Goal: Information Seeking & Learning: Learn about a topic

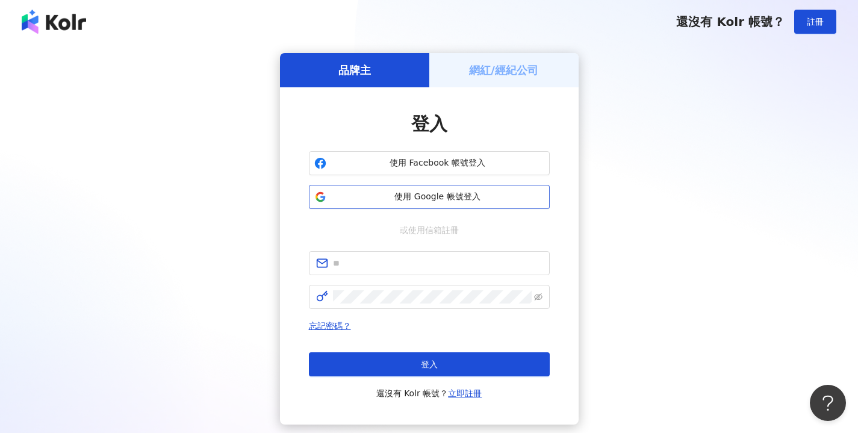
click at [450, 195] on span "使用 Google 帳號登入" at bounding box center [437, 197] width 213 height 12
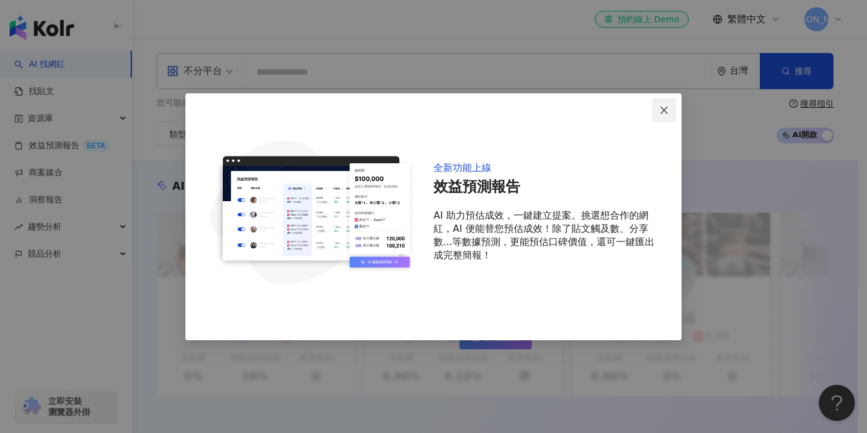
click at [670, 107] on span "Close" at bounding box center [664, 110] width 24 height 10
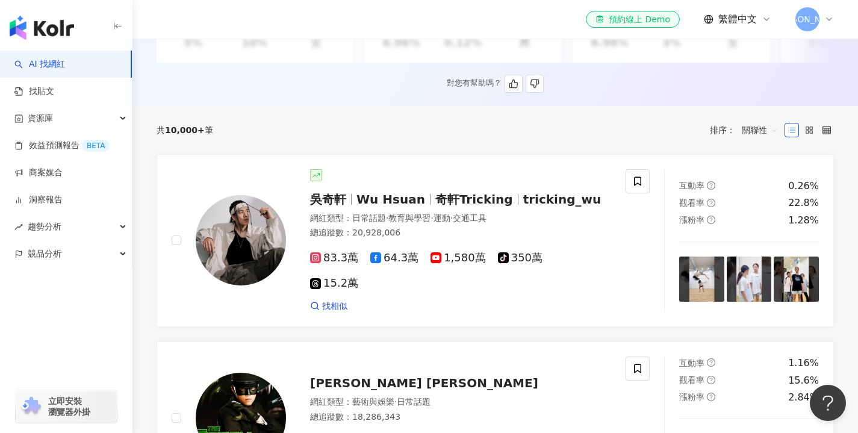
scroll to position [331, 0]
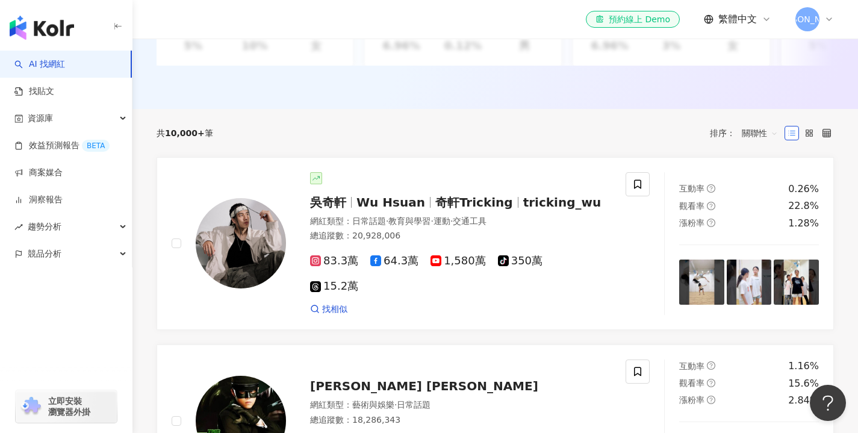
click at [65, 63] on link "AI 找網紅" at bounding box center [39, 64] width 51 height 12
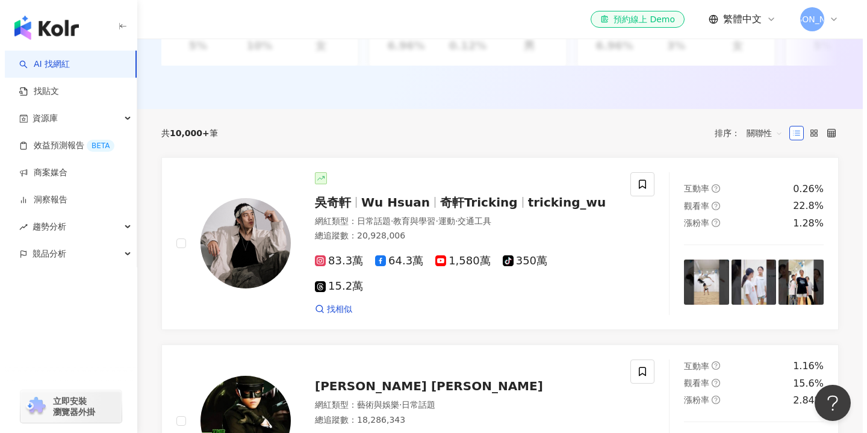
scroll to position [0, 0]
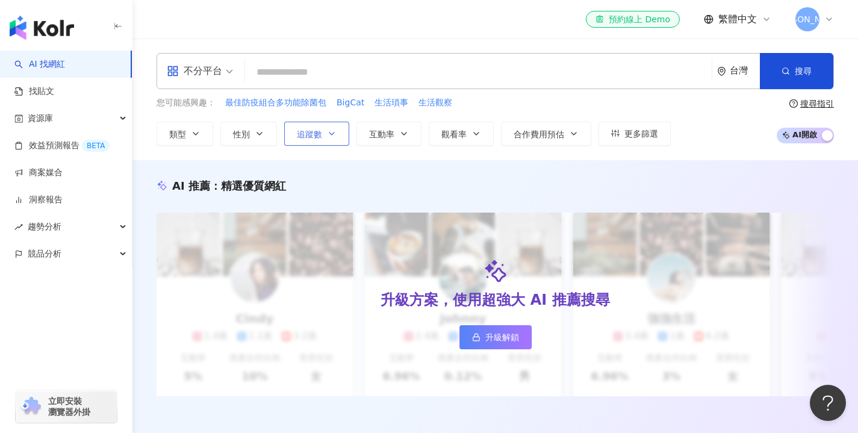
click at [297, 134] on span "追蹤數" at bounding box center [309, 134] width 25 height 10
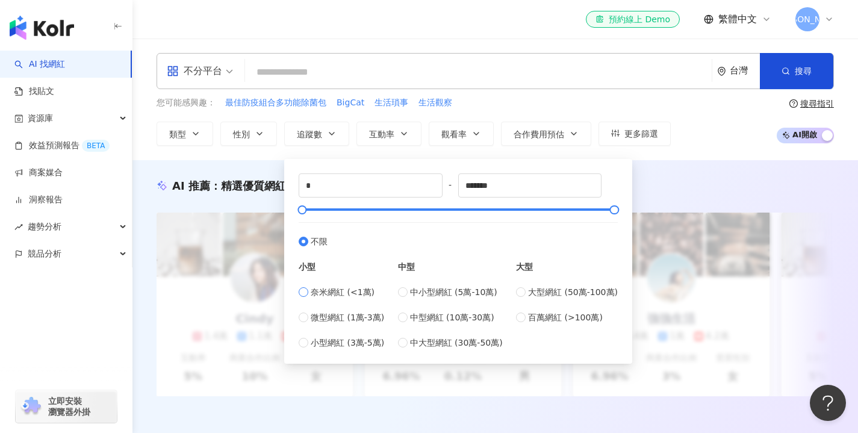
click at [359, 295] on span "奈米網紅 (<1萬)" at bounding box center [343, 291] width 64 height 13
type input "****"
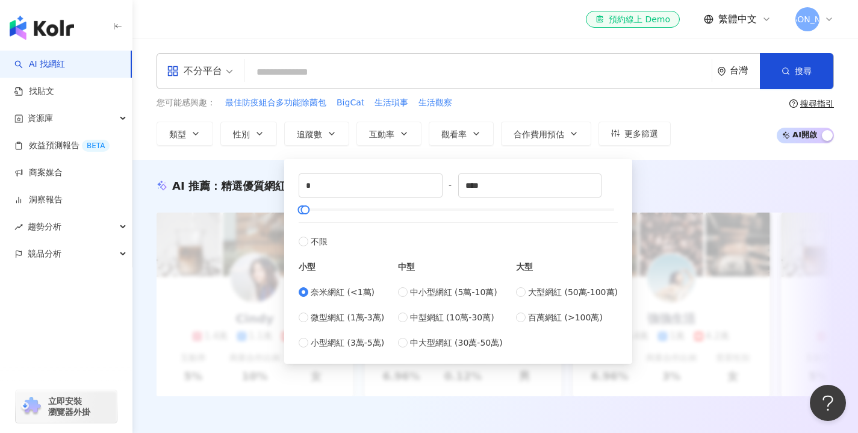
click at [359, 309] on div "奈米網紅 (<1萬) 微型網紅 (1萬-3萬) 小型網紅 (3萬-5萬)" at bounding box center [342, 317] width 86 height 64
click at [355, 324] on div "奈米網紅 (<1萬) 微型網紅 (1萬-3萬) 小型網紅 (3萬-5萬)" at bounding box center [342, 317] width 86 height 64
click at [356, 314] on span "微型網紅 (1萬-3萬)" at bounding box center [347, 317] width 73 height 13
type input "*****"
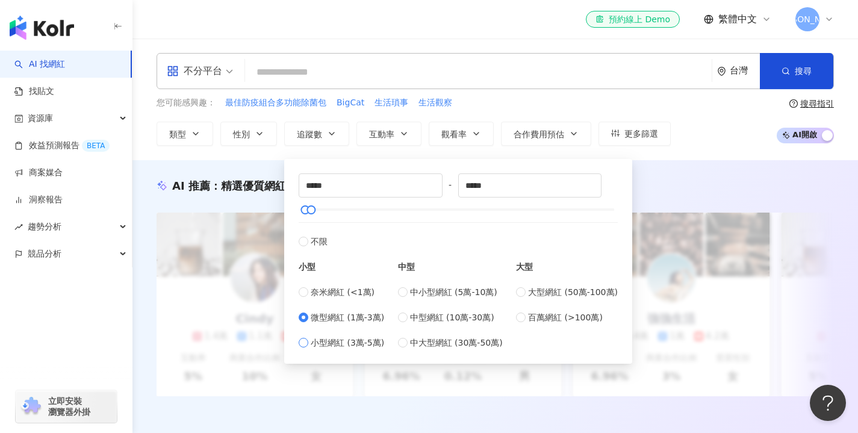
click at [349, 344] on span "小型網紅 (3萬-5萬)" at bounding box center [347, 342] width 73 height 13
type input "*****"
type input "*"
drag, startPoint x: 311, startPoint y: 210, endPoint x: 293, endPoint y: 210, distance: 18.1
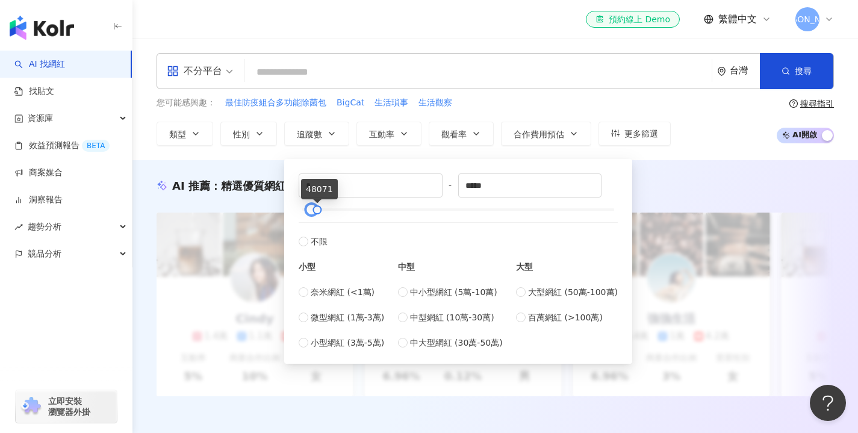
click at [293, 210] on div "* - ***** 不限 小型 奈米網紅 (<1萬) 微型網紅 (1萬-3萬) 小型網紅 (3萬-5萬) 中型 中小型網紅 (5萬-10萬) 中型網紅 (10…" at bounding box center [458, 261] width 334 height 190
click at [342, 295] on span "奈米網紅 (<1萬)" at bounding box center [343, 291] width 64 height 13
type input "****"
click at [216, 70] on div "不分平台" at bounding box center [194, 70] width 55 height 19
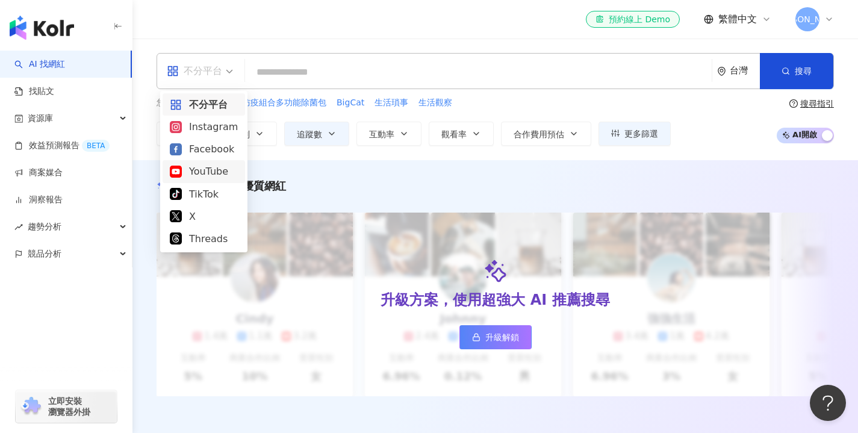
click at [208, 167] on div "YouTube" at bounding box center [204, 171] width 68 height 15
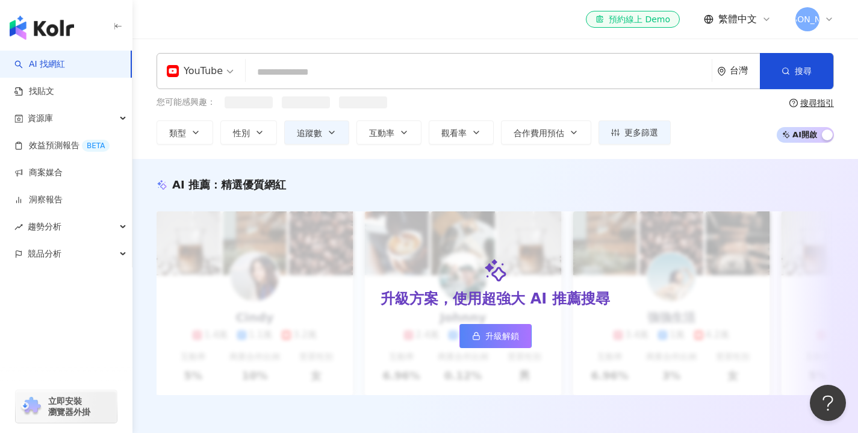
click at [335, 73] on input "search" at bounding box center [479, 72] width 457 height 23
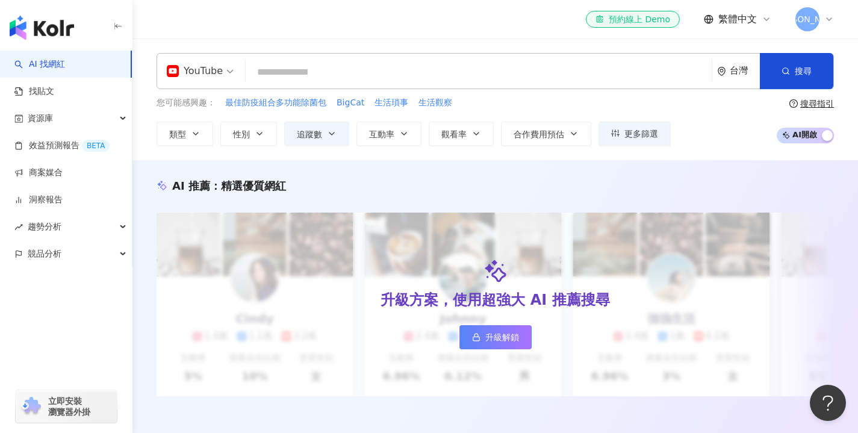
type input "*"
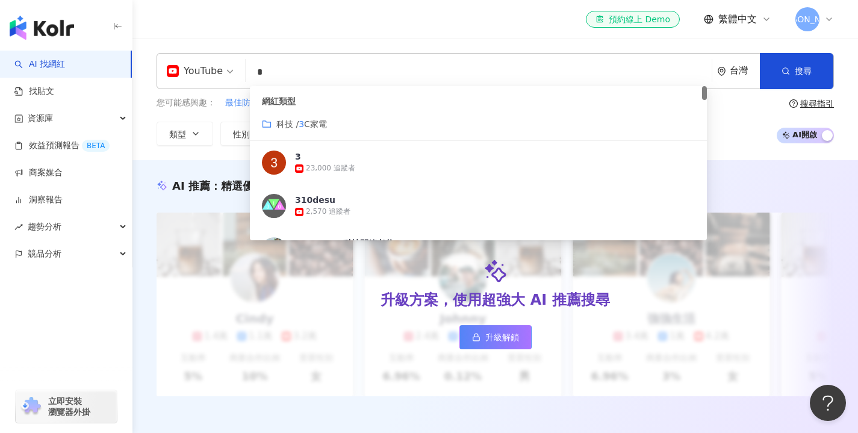
click at [304, 123] on mark "3" at bounding box center [301, 124] width 5 height 10
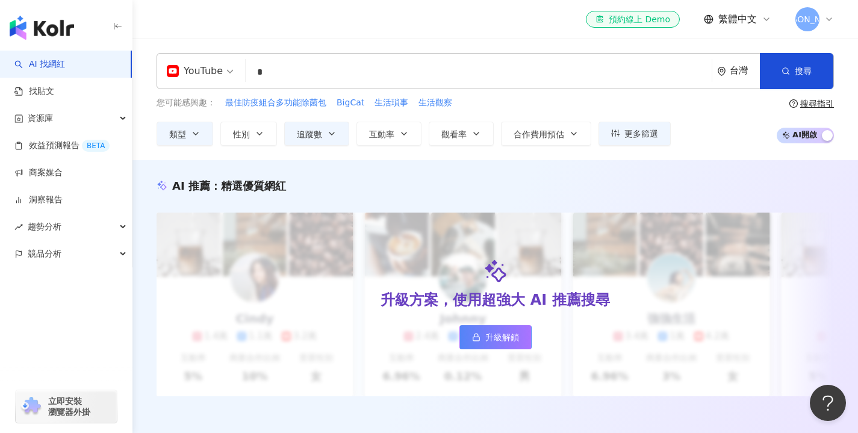
click at [285, 70] on input "*" at bounding box center [479, 72] width 457 height 23
click at [353, 70] on input "*" at bounding box center [479, 72] width 457 height 23
type input "*"
click at [251, 138] on button "性別" at bounding box center [248, 134] width 57 height 24
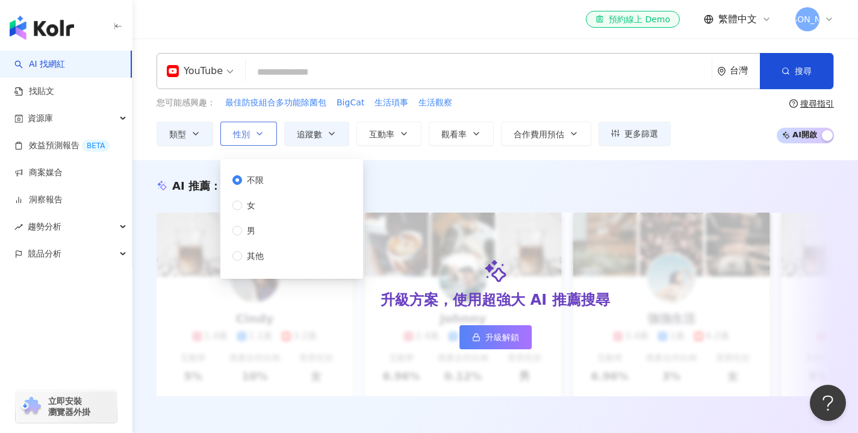
click at [263, 136] on icon "button" at bounding box center [260, 134] width 10 height 10
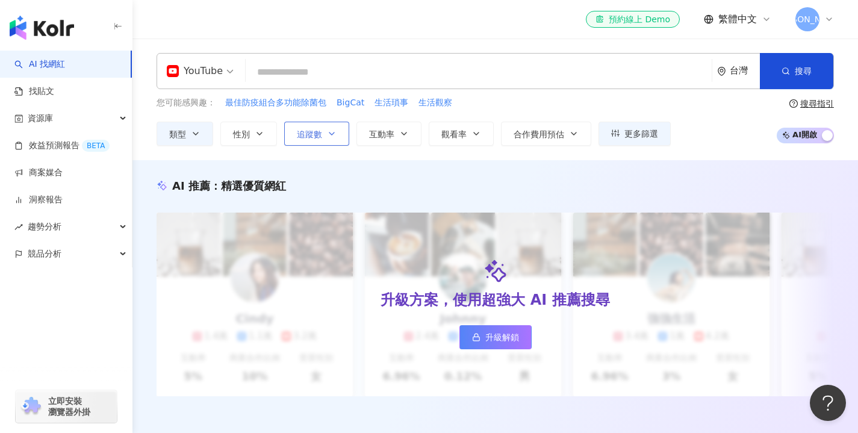
click at [295, 143] on button "追蹤數" at bounding box center [316, 134] width 65 height 24
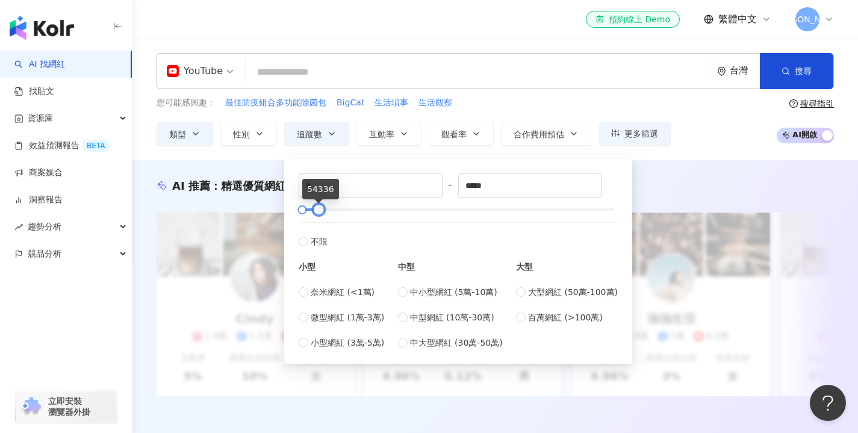
drag, startPoint x: 308, startPoint y: 210, endPoint x: 322, endPoint y: 211, distance: 13.9
click at [322, 211] on div at bounding box center [319, 210] width 7 height 7
drag, startPoint x: 502, startPoint y: 191, endPoint x: 393, endPoint y: 171, distance: 111.4
click at [393, 171] on div "* - ***** 不限 小型 奈米網紅 (<1萬) 微型網紅 (1萬-3萬) 小型網紅 (3萬-5萬) 中型 中小型網紅 (5萬-10萬) 中型網紅 (10…" at bounding box center [458, 261] width 334 height 190
type input "*"
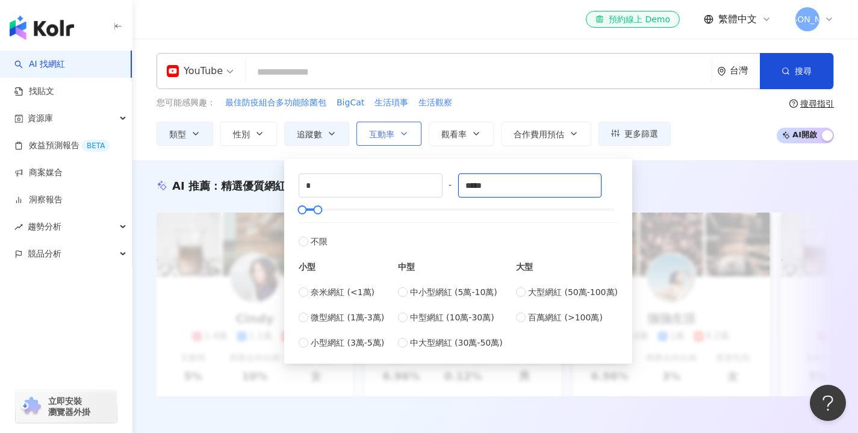
type input "*****"
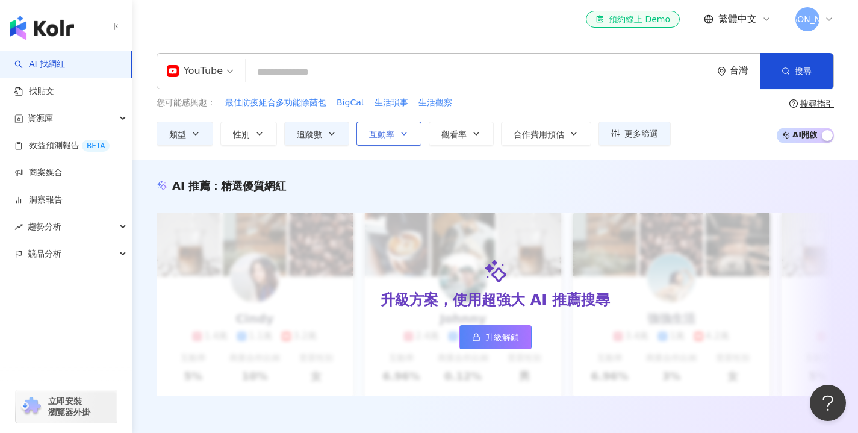
click at [405, 126] on button "互動率" at bounding box center [389, 134] width 65 height 24
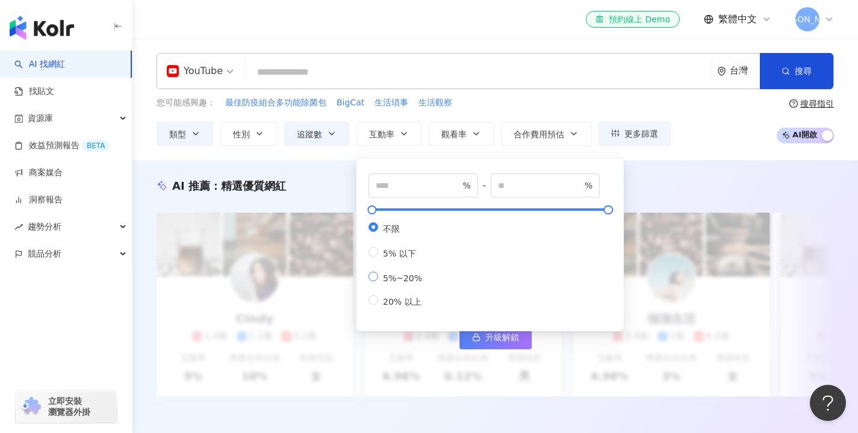
click at [397, 283] on span "5%~20%" at bounding box center [402, 278] width 49 height 10
type input "*"
type input "**"
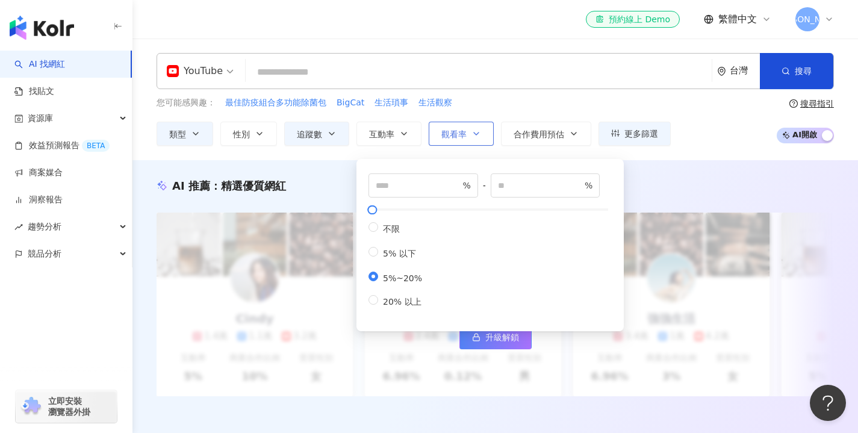
click at [446, 139] on button "觀看率" at bounding box center [461, 134] width 65 height 24
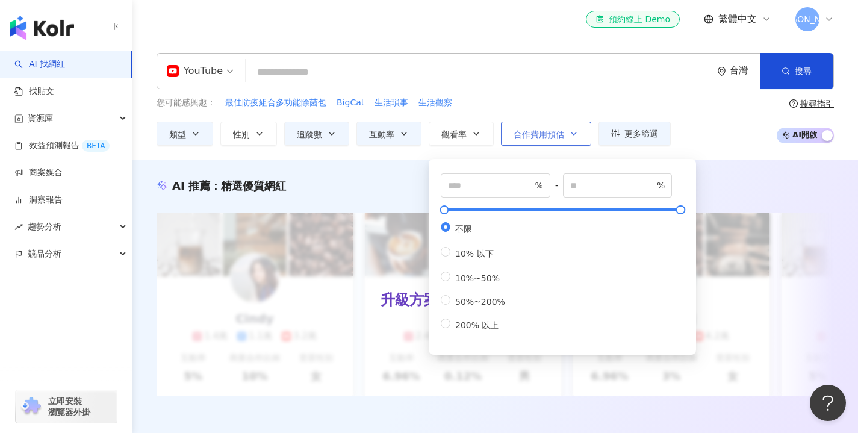
click at [532, 129] on span "合作費用預估" at bounding box center [539, 134] width 51 height 10
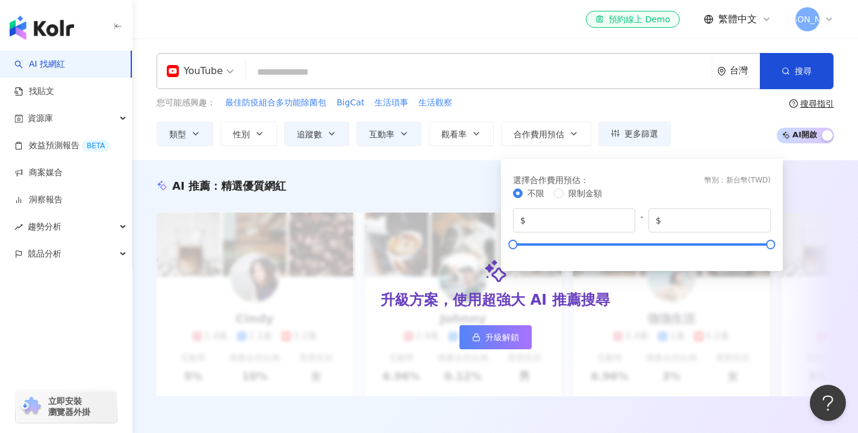
click at [542, 104] on div "您可能感興趣： 最佳防疫組合多功能除菌包 BigCat 生活瑣事 生活觀察" at bounding box center [414, 102] width 514 height 13
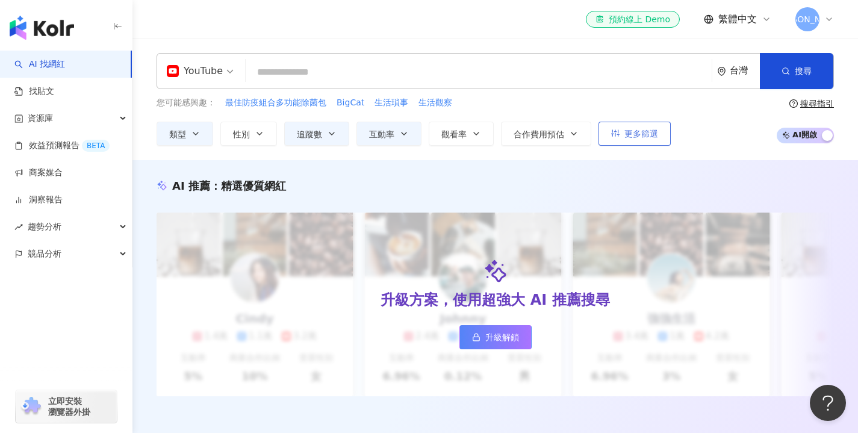
click at [616, 134] on icon "button" at bounding box center [615, 133] width 8 height 8
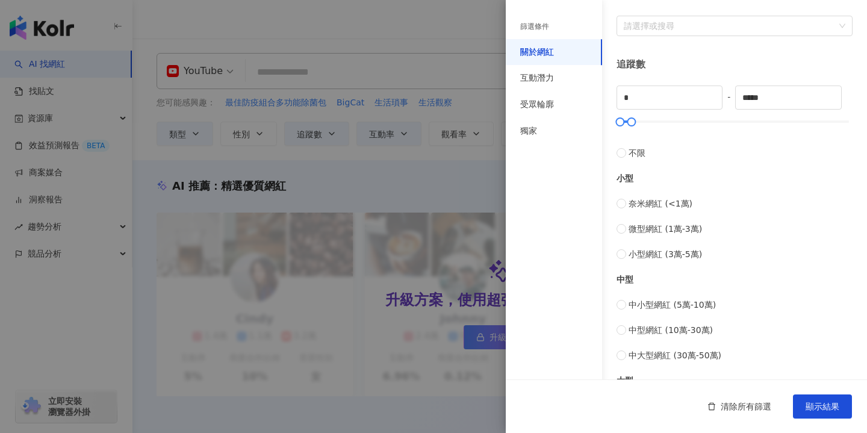
scroll to position [278, 0]
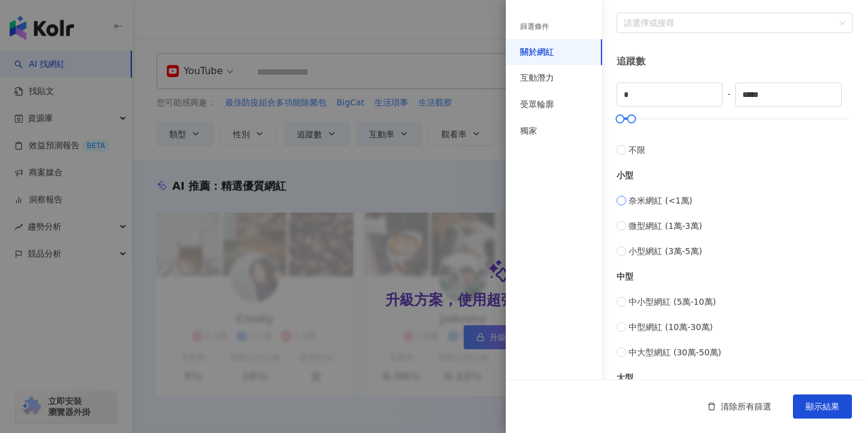
click at [647, 198] on span "奈米網紅 (<1萬)" at bounding box center [661, 200] width 64 height 13
type input "****"
click at [647, 225] on span "微型網紅 (1萬-3萬)" at bounding box center [665, 225] width 73 height 13
type input "*****"
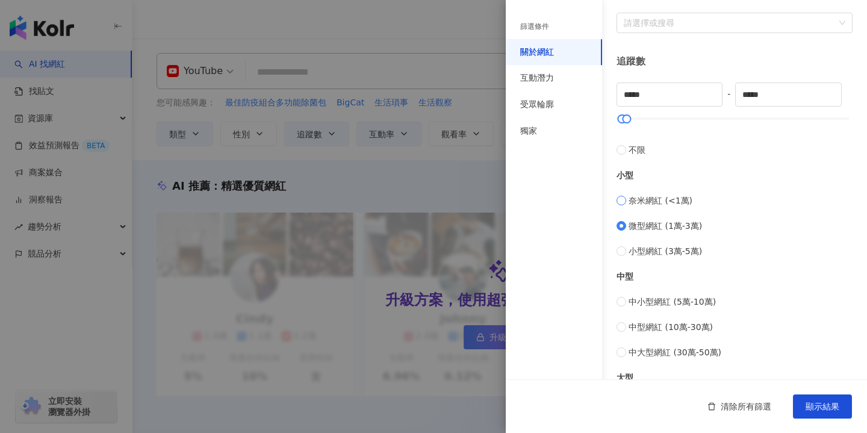
click at [651, 198] on span "奈米網紅 (<1萬)" at bounding box center [661, 200] width 64 height 13
type input "*"
drag, startPoint x: 784, startPoint y: 93, endPoint x: 601, endPoint y: 93, distance: 182.5
click at [601, 93] on div "篩選條件 關於網紅 互動潛力 受眾輪廓 獨家 關於網紅 類型 ( 請選擇您想要的類型 ) 3C家電 國家/地區 台灣 性別 不限 女 男 其他 語言 請選擇或…" at bounding box center [686, 177] width 361 height 910
type input "*"
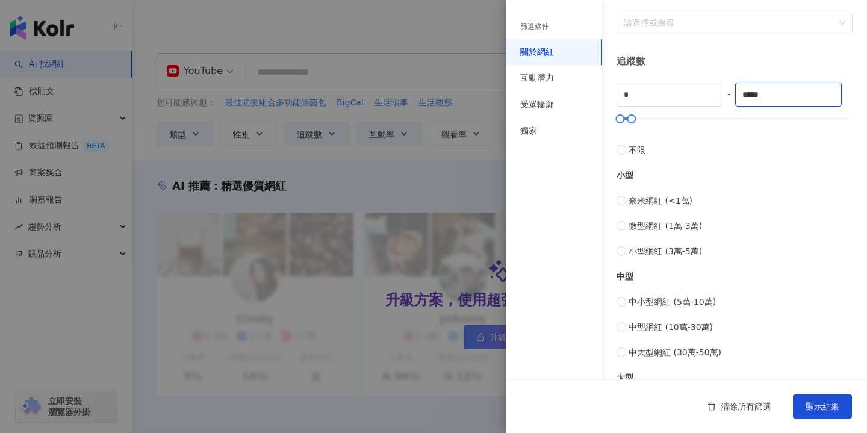
scroll to position [477, 0]
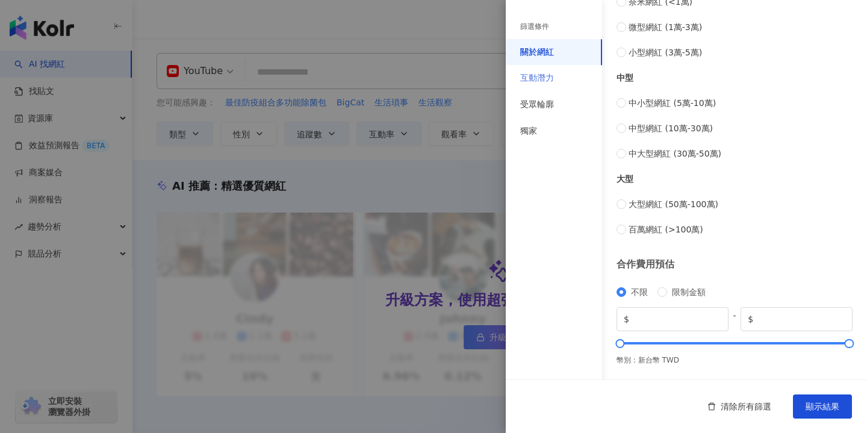
type input "*****"
click at [569, 81] on div "互動潛力" at bounding box center [554, 78] width 96 height 26
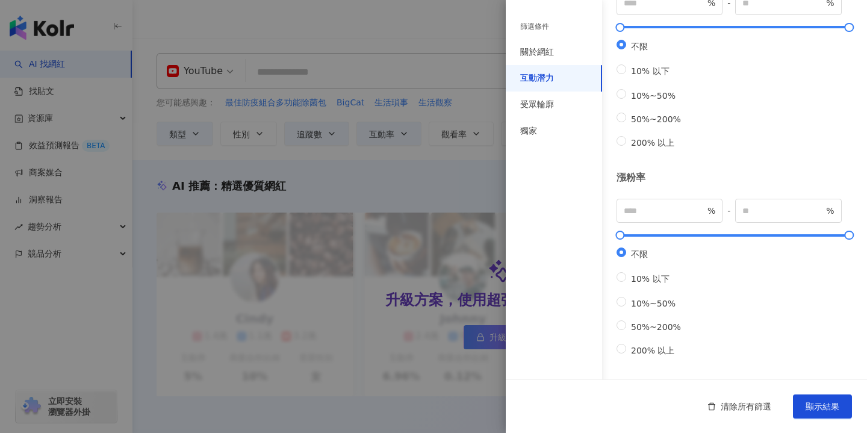
scroll to position [320, 0]
click at [554, 99] on div "受眾輪廓" at bounding box center [554, 105] width 96 height 26
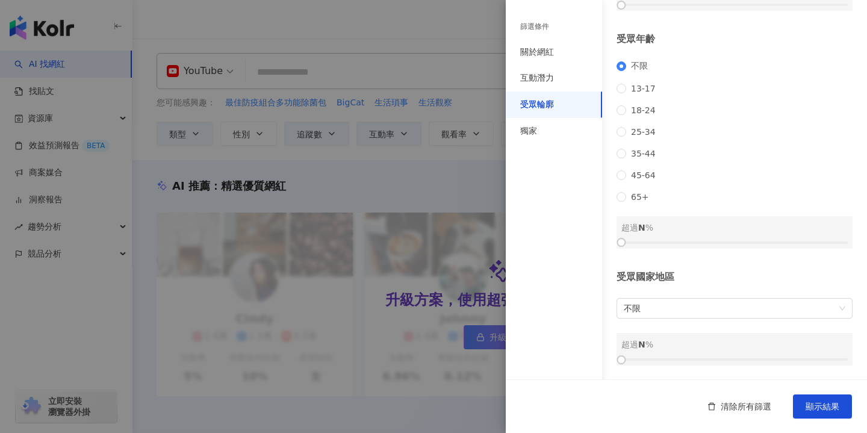
scroll to position [152, 0]
click at [543, 139] on div "獨家" at bounding box center [554, 131] width 96 height 26
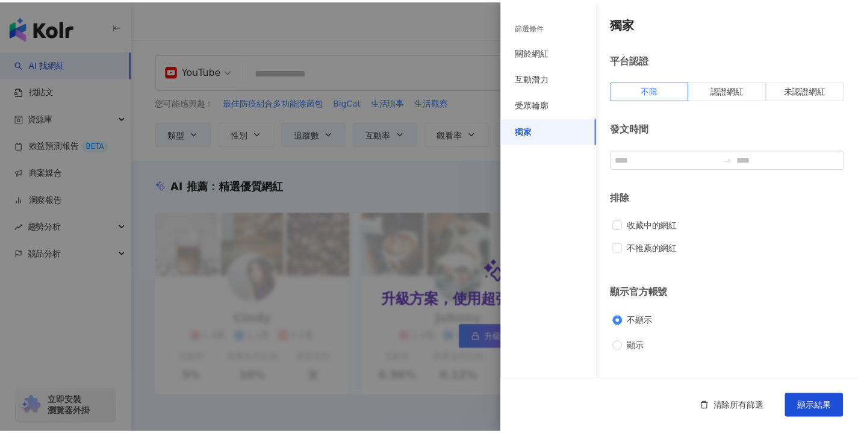
scroll to position [0, 0]
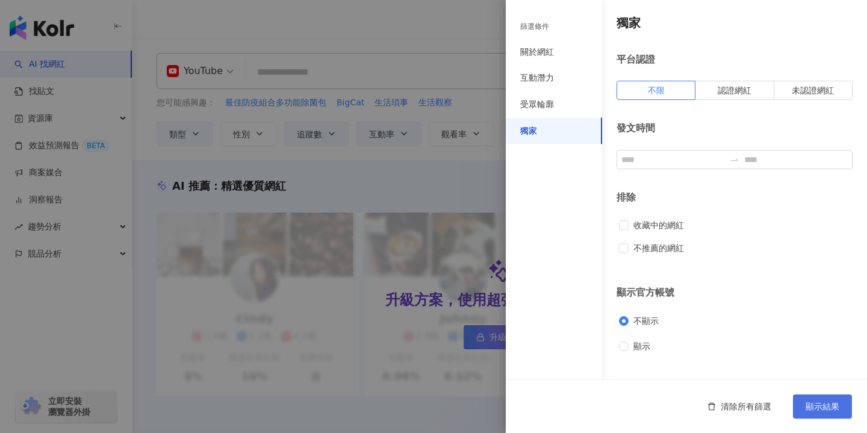
click at [828, 402] on span "顯示結果" at bounding box center [823, 407] width 34 height 10
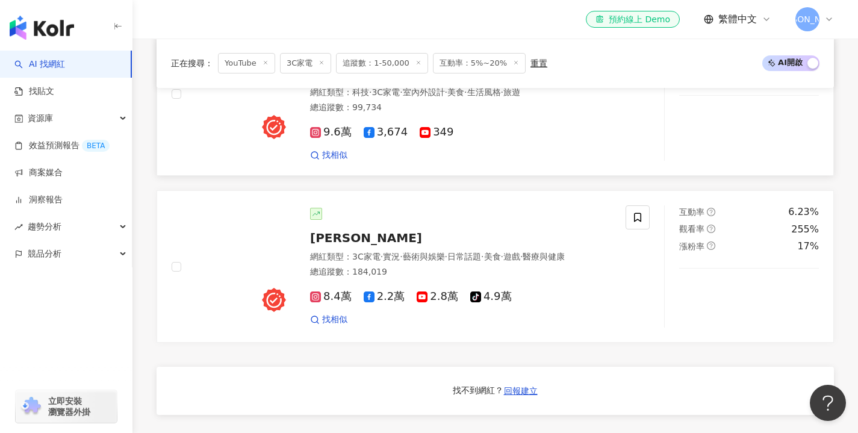
scroll to position [829, 0]
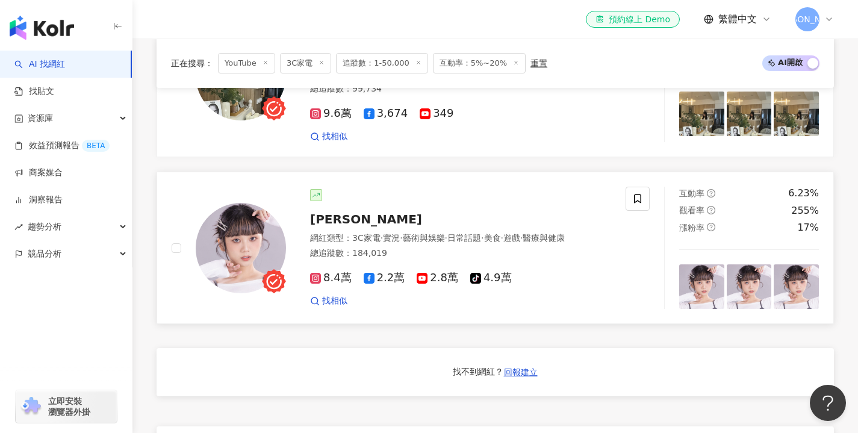
click at [369, 219] on span "[PERSON_NAME]" at bounding box center [366, 219] width 112 height 14
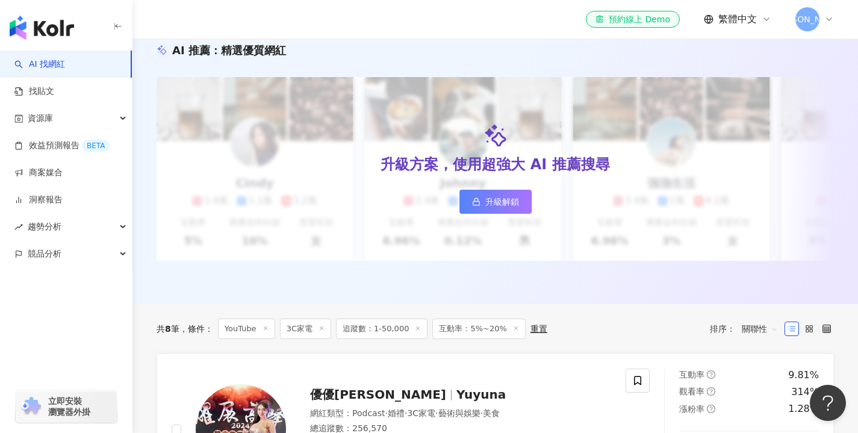
scroll to position [49, 0]
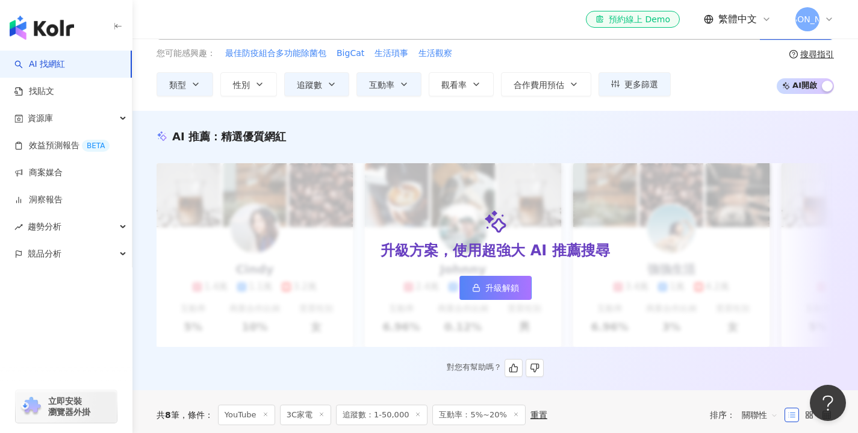
click at [509, 310] on div "升級方案，使用超強大 AI 推薦搜尋 升級解鎖" at bounding box center [496, 255] width 678 height 184
click at [514, 293] on span "升級解鎖" at bounding box center [502, 288] width 34 height 10
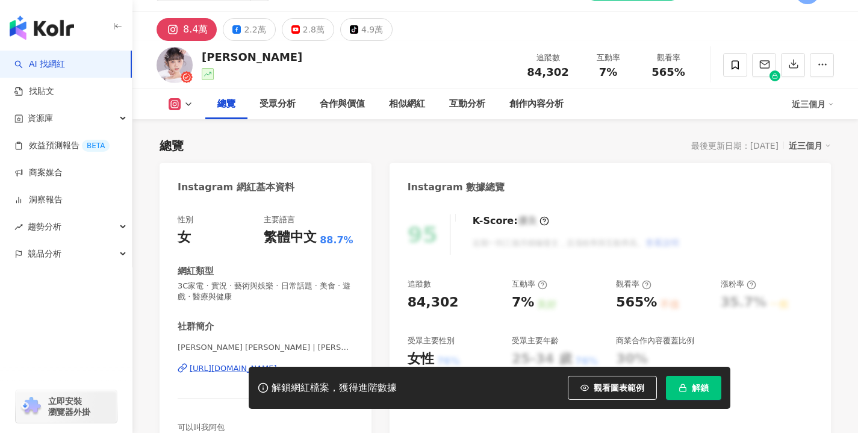
scroll to position [63, 0]
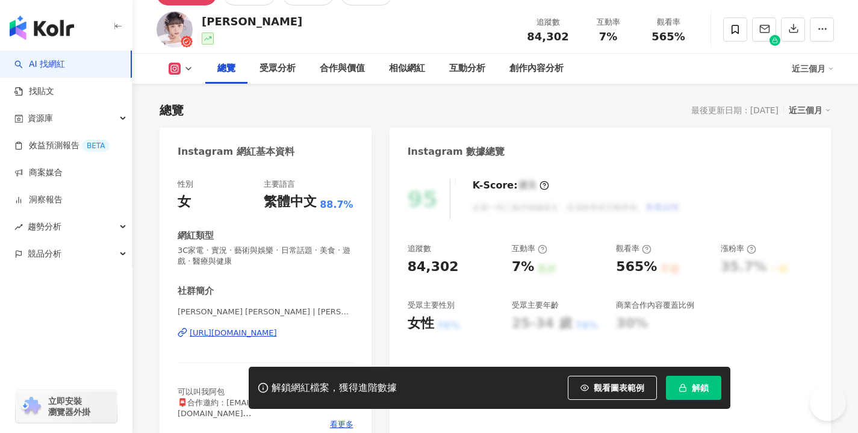
click at [277, 332] on div "[URL][DOMAIN_NAME]" at bounding box center [233, 333] width 87 height 11
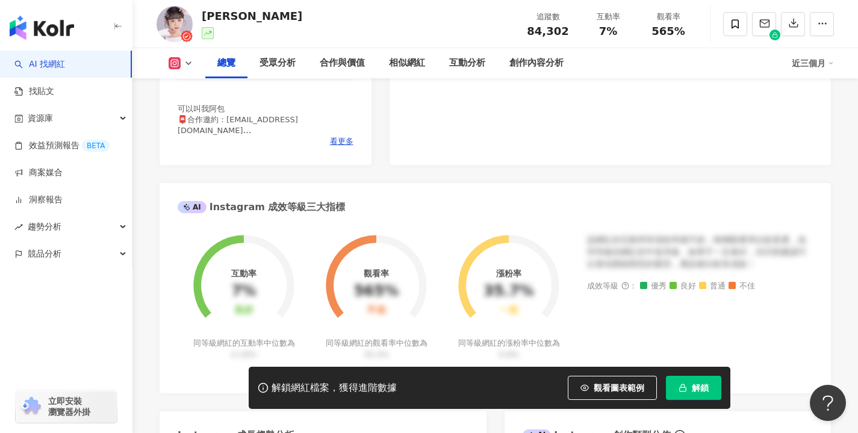
scroll to position [361, 0]
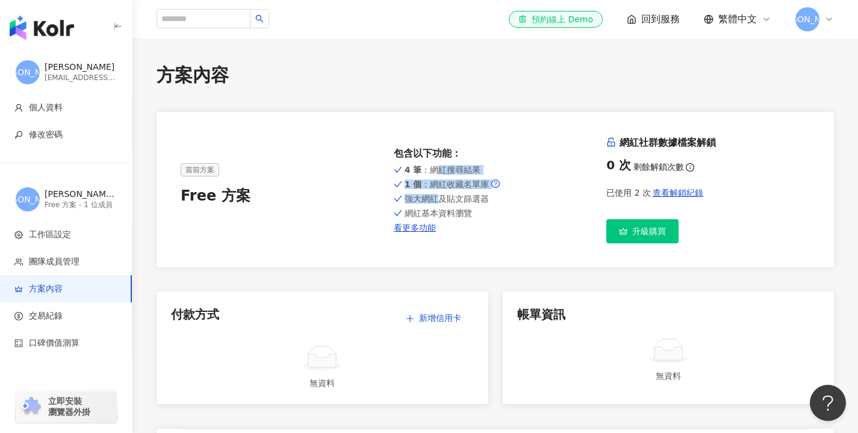
drag, startPoint x: 437, startPoint y: 170, endPoint x: 438, endPoint y: 192, distance: 21.2
click at [439, 194] on div "4 筆 ：網紅搜尋結果 1 個 ：網紅收藏名單庫 強大網紅及貼文篩選器 網紅基本資料瀏覽 看更多功能" at bounding box center [496, 198] width 204 height 70
click at [438, 192] on div "4 筆 ：網紅搜尋結果 1 個 ：網紅收藏名單庫 強大網紅及貼文篩選器 網紅基本資料瀏覽 看更多功能" at bounding box center [496, 198] width 204 height 70
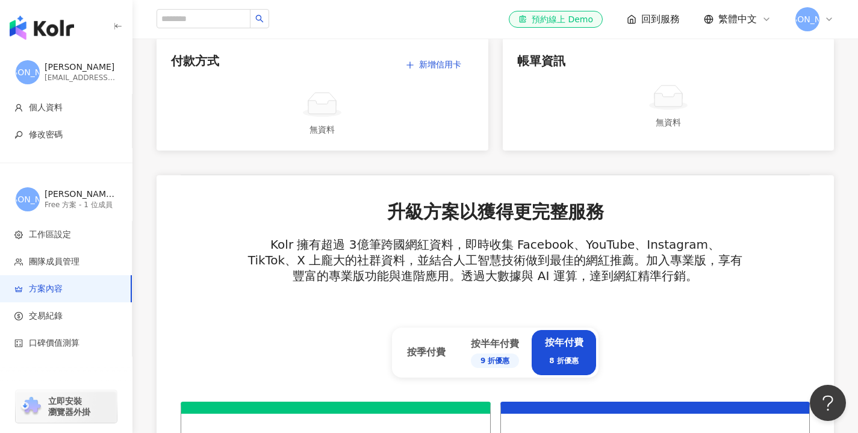
scroll to position [466, 0]
